Goal: Transaction & Acquisition: Book appointment/travel/reservation

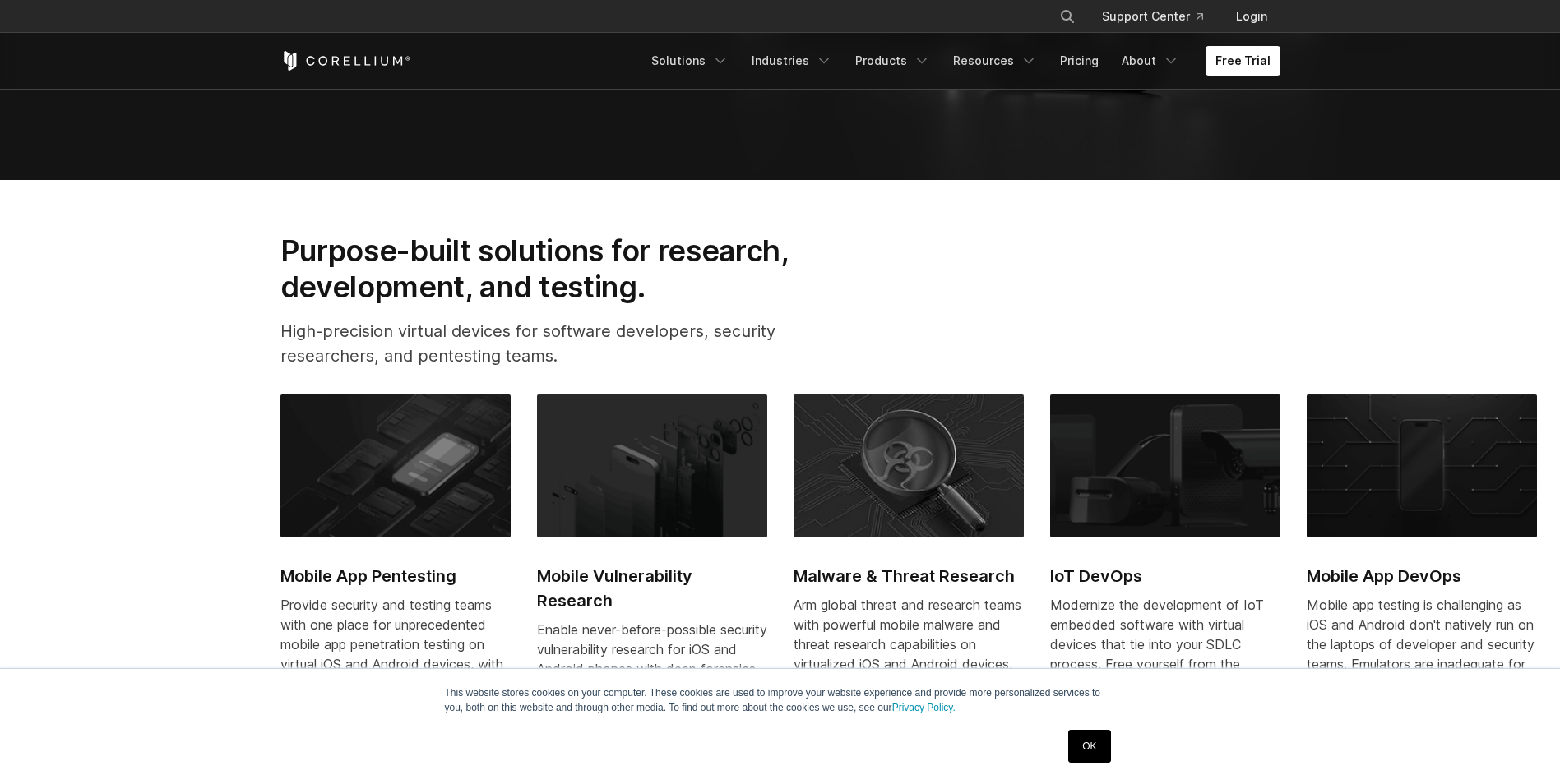
scroll to position [740, 0]
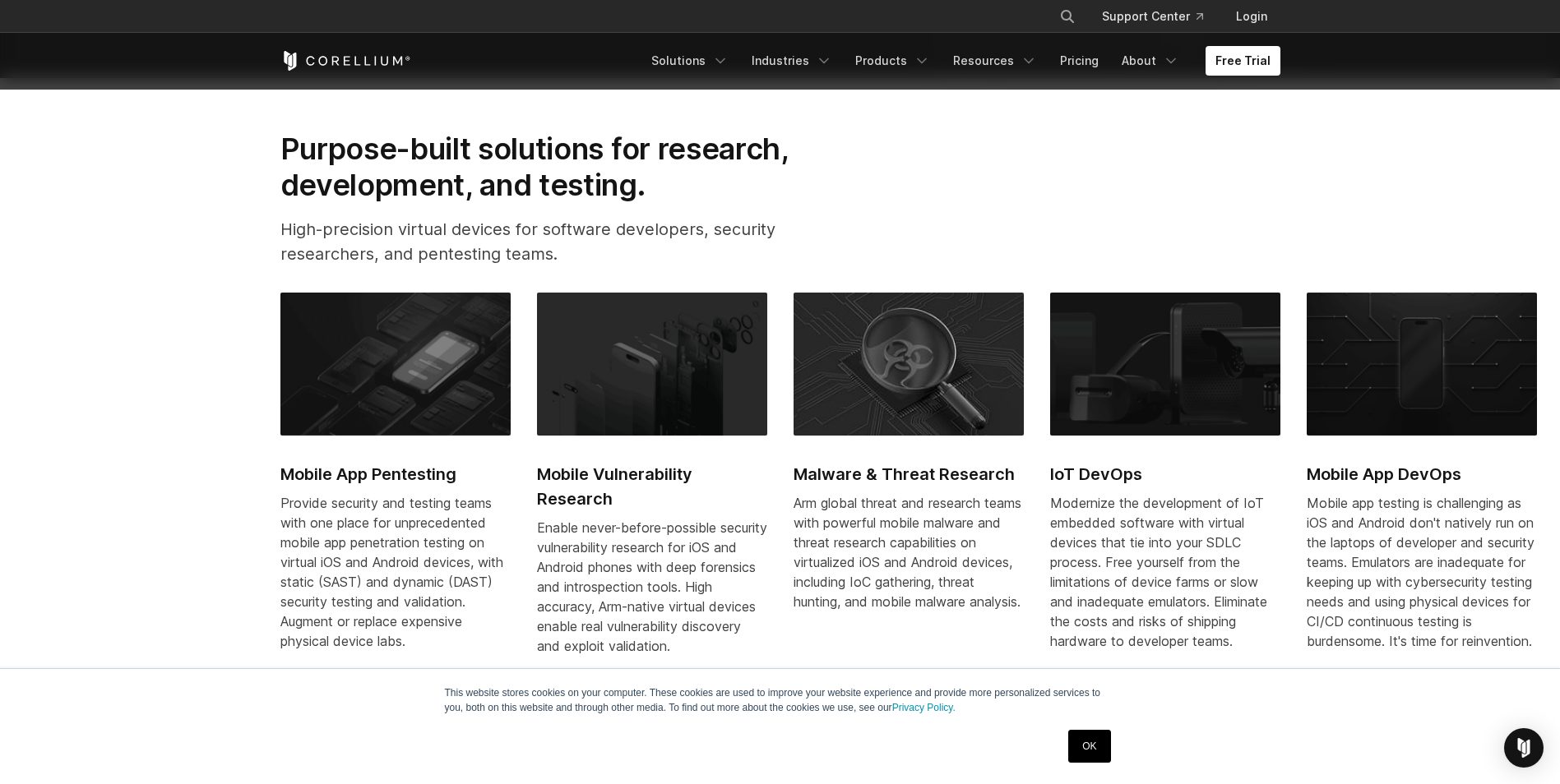
click at [1101, 743] on link "OK" at bounding box center [1089, 746] width 41 height 33
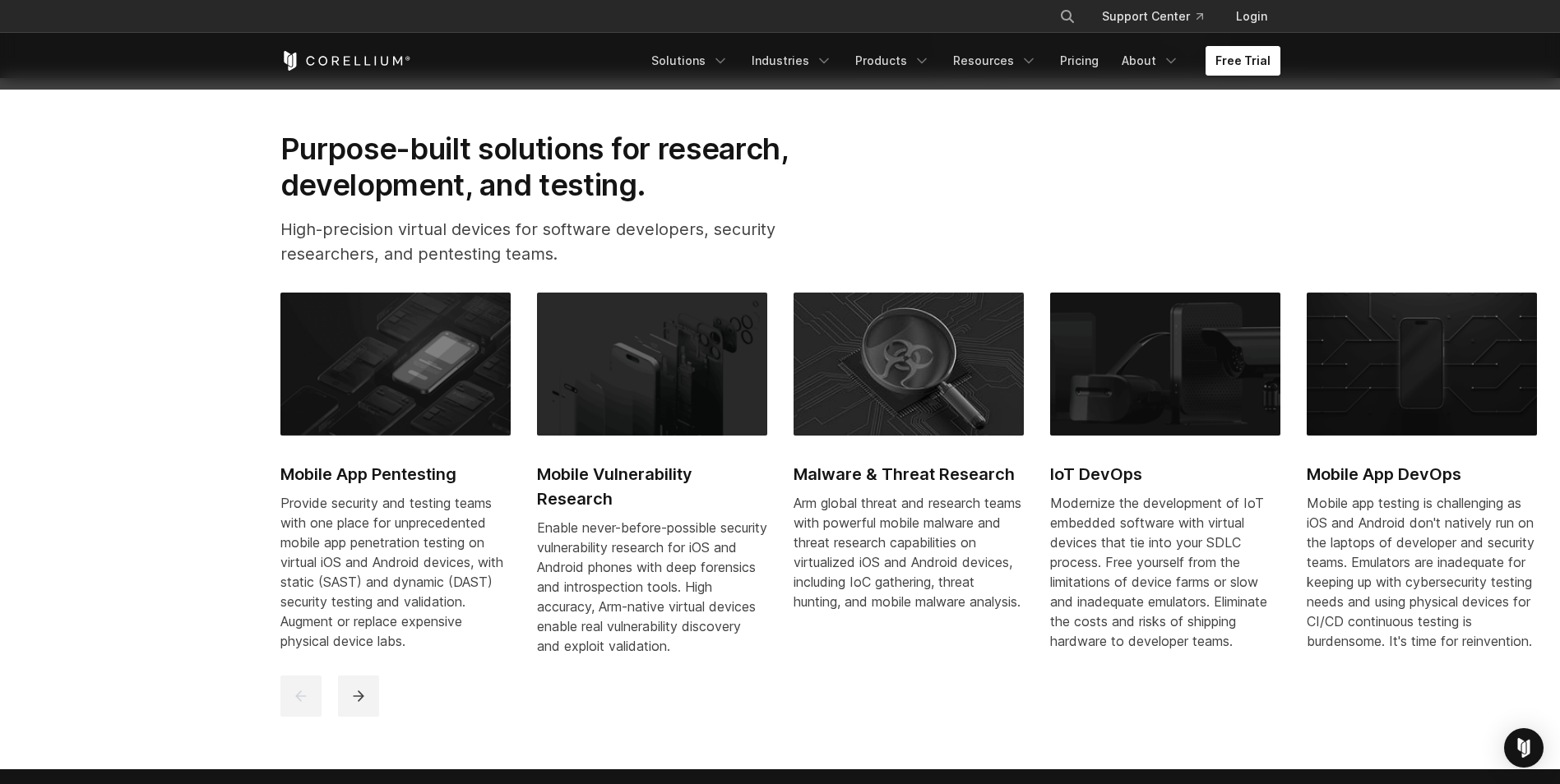
click at [1214, 66] on link "Free Trial" at bounding box center [1242, 60] width 74 height 29
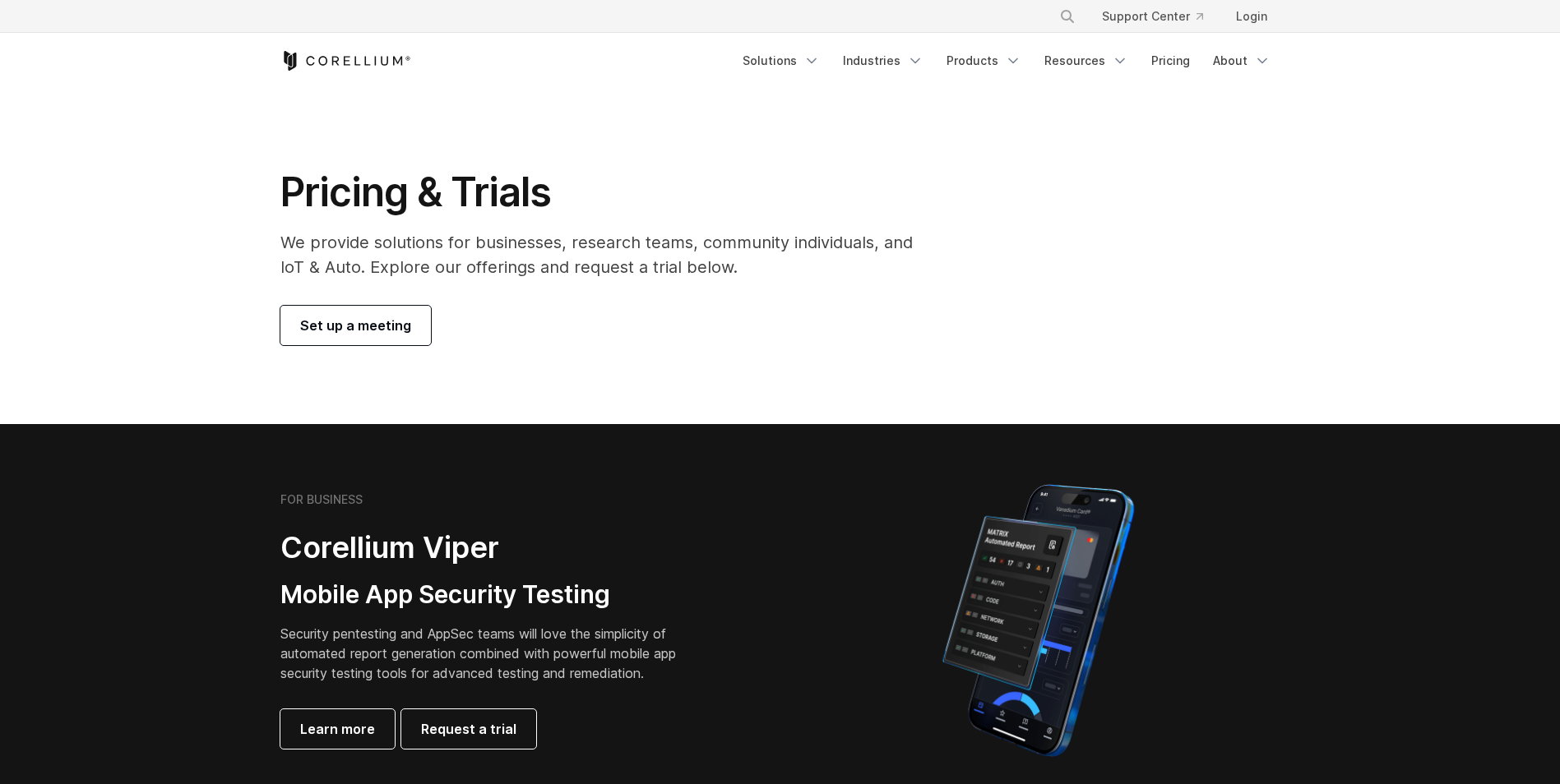
click at [370, 317] on span "Set up a meeting" at bounding box center [355, 325] width 111 height 20
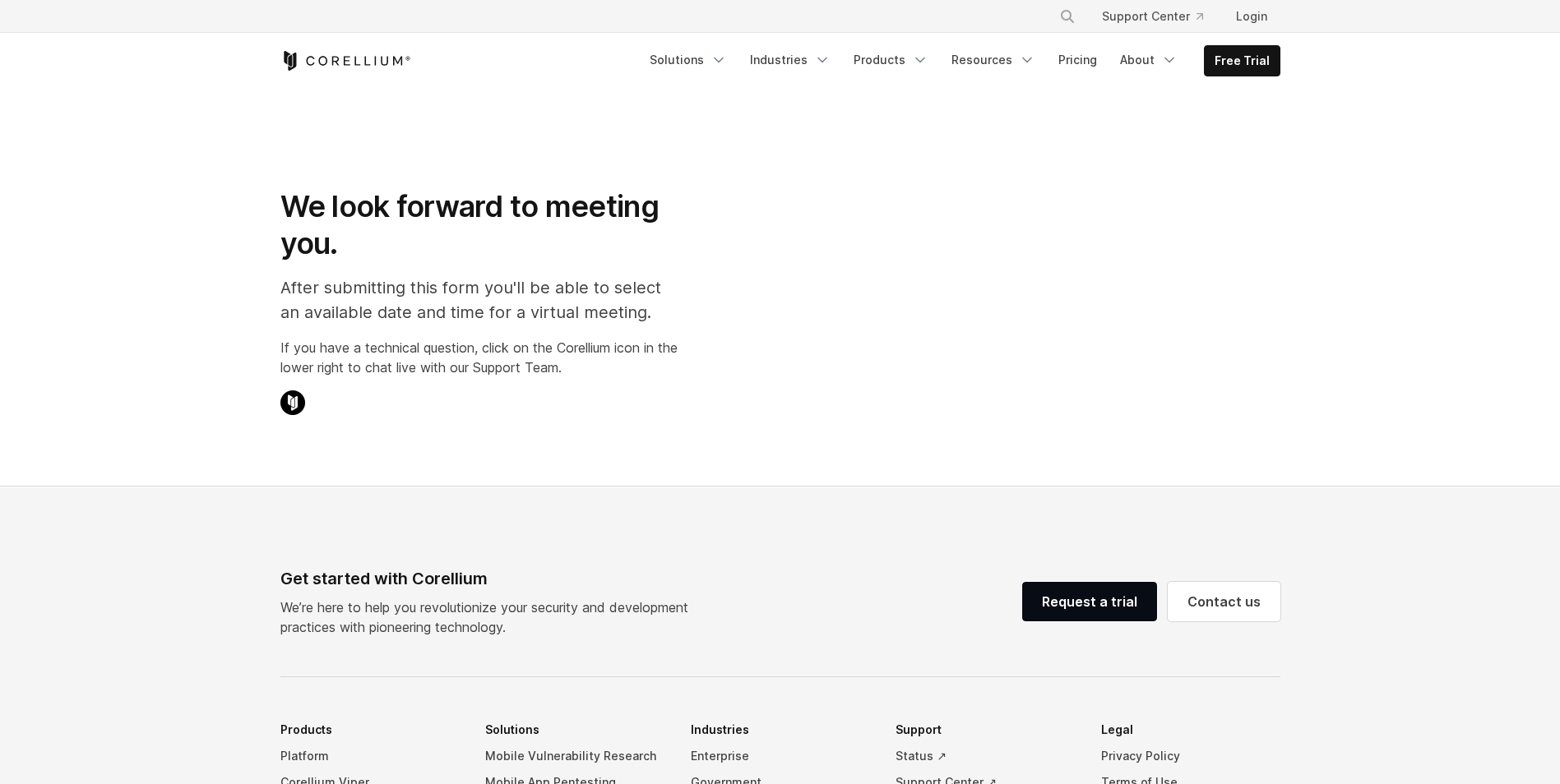
select select "**"
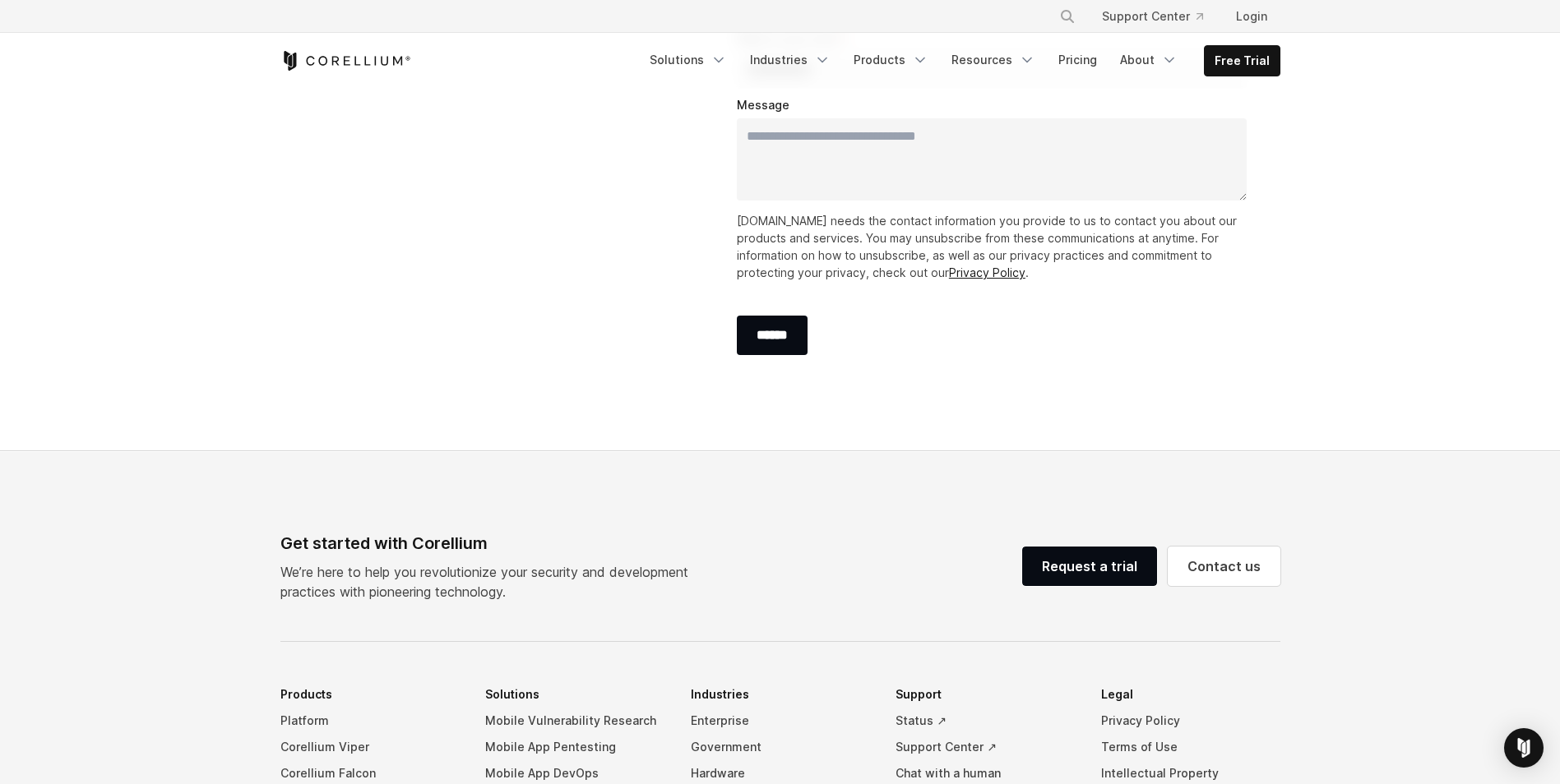
scroll to position [658, 0]
